Goal: Transaction & Acquisition: Obtain resource

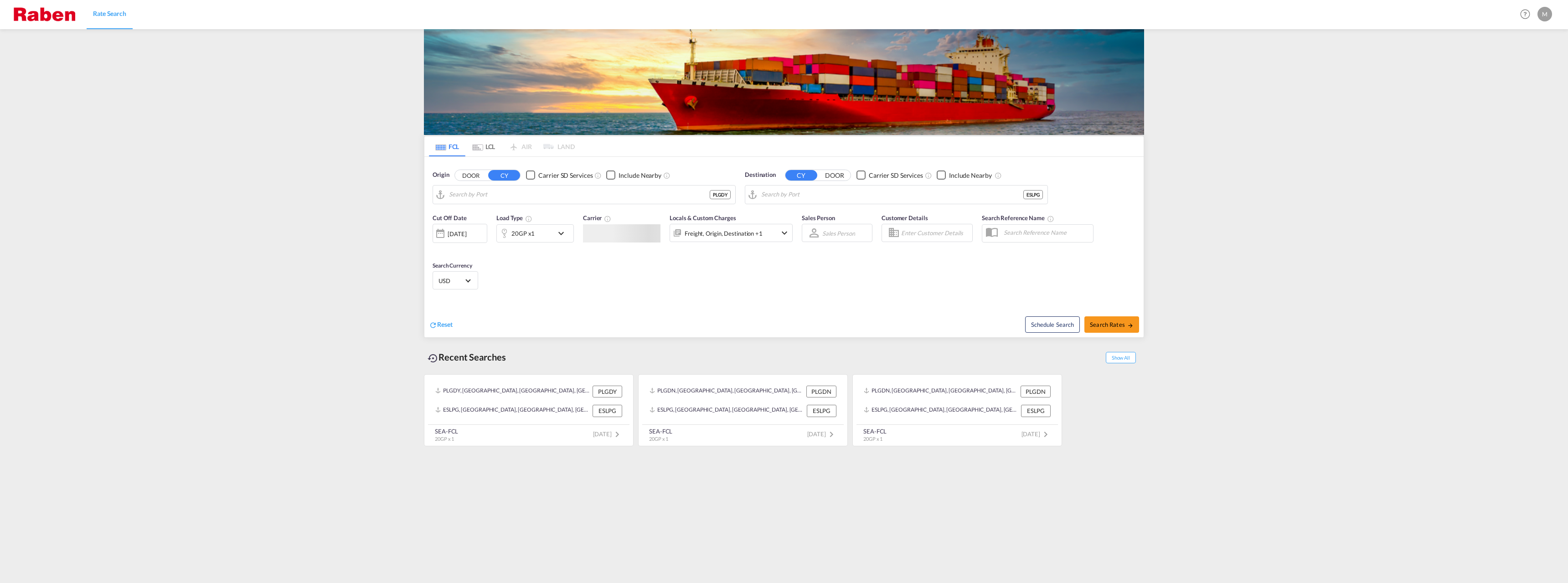
type input "[GEOGRAPHIC_DATA], PLGDY"
click at [812, 198] on input "[GEOGRAPHIC_DATA], ESLPG" at bounding box center [902, 194] width 282 height 14
click at [791, 216] on div "Poso rja [GEOGRAPHIC_DATA] ECPSJ" at bounding box center [832, 219] width 173 height 27
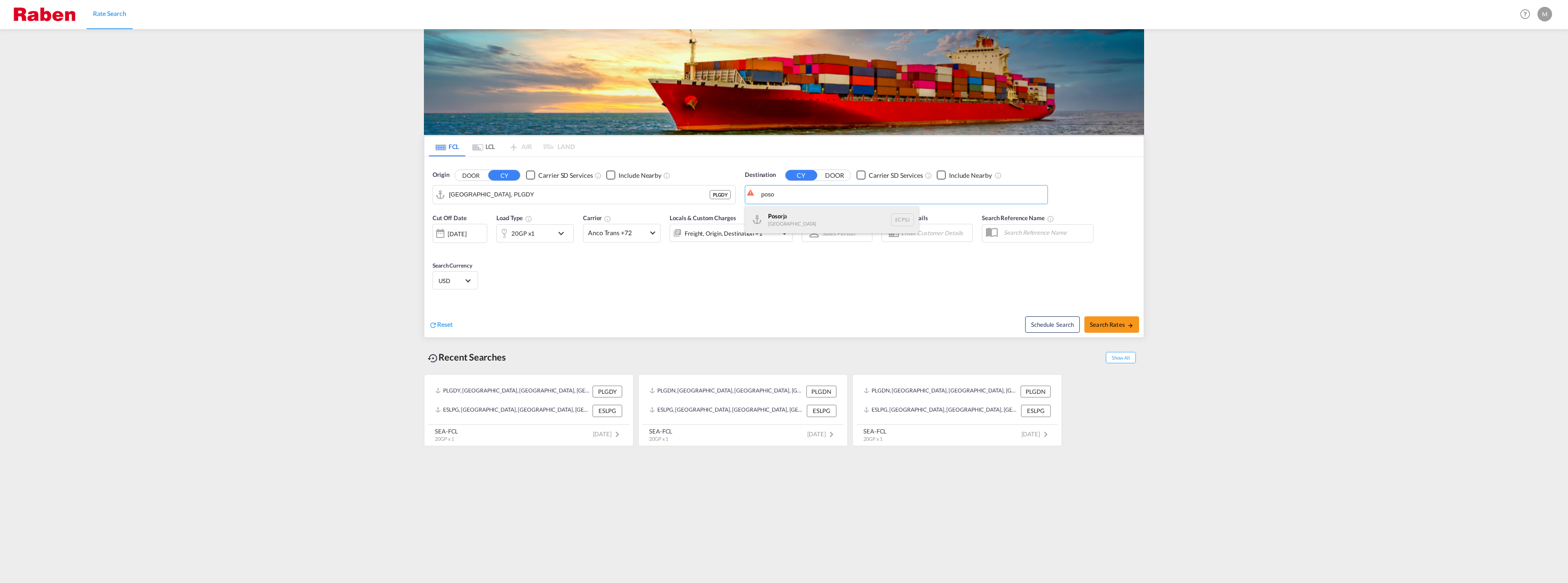
type input "Posorja, ECPSJ"
click at [544, 236] on div "20GP x1" at bounding box center [525, 233] width 57 height 18
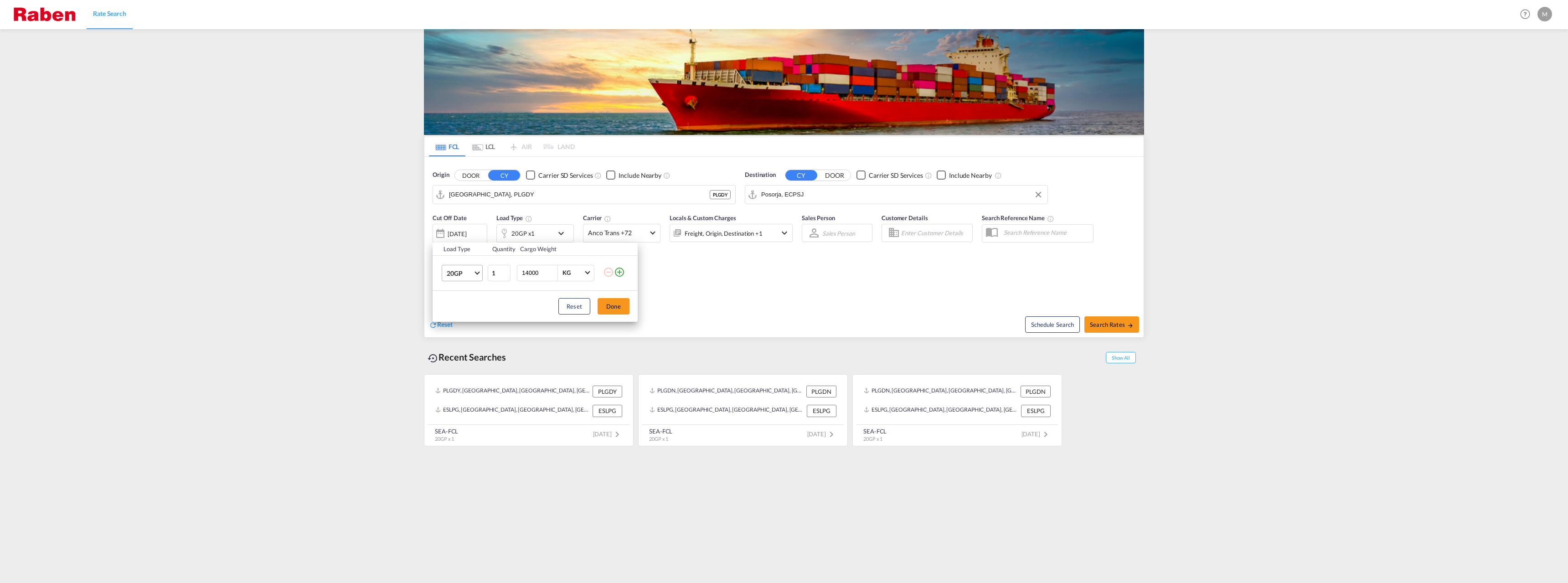
click at [474, 277] on md-select-value "20GP" at bounding box center [464, 272] width 37 height 15
click at [463, 319] on div "40HC" at bounding box center [455, 317] width 17 height 9
click at [628, 309] on button "Done" at bounding box center [614, 306] width 32 height 17
click at [1104, 323] on span "Search Rates" at bounding box center [1112, 324] width 44 height 7
type input "PLGDY to ECPSJ / [DATE]"
